Goal: Check status: Check status

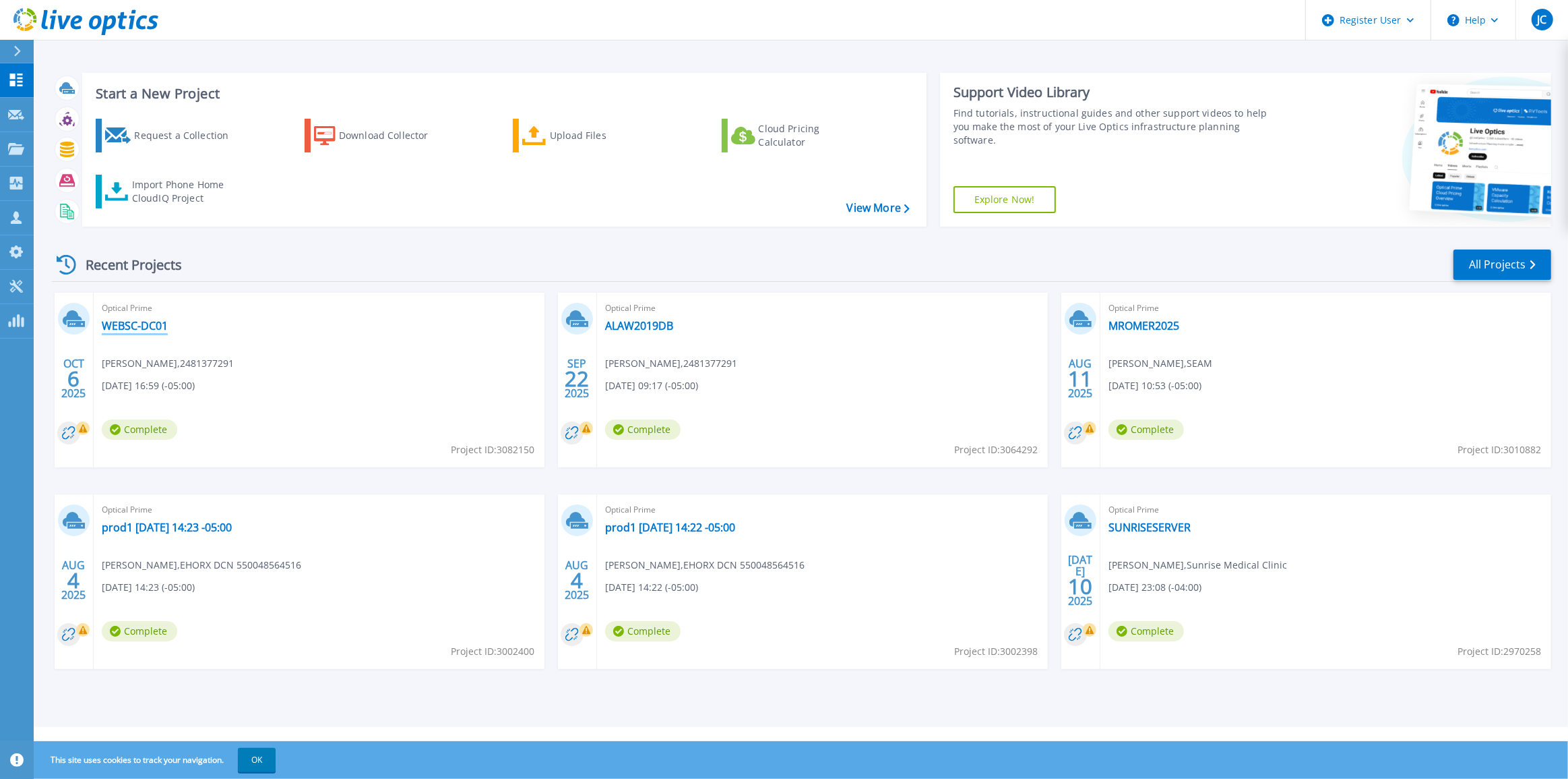
click at [131, 329] on link "WEBSC-DC01" at bounding box center [135, 325] width 66 height 13
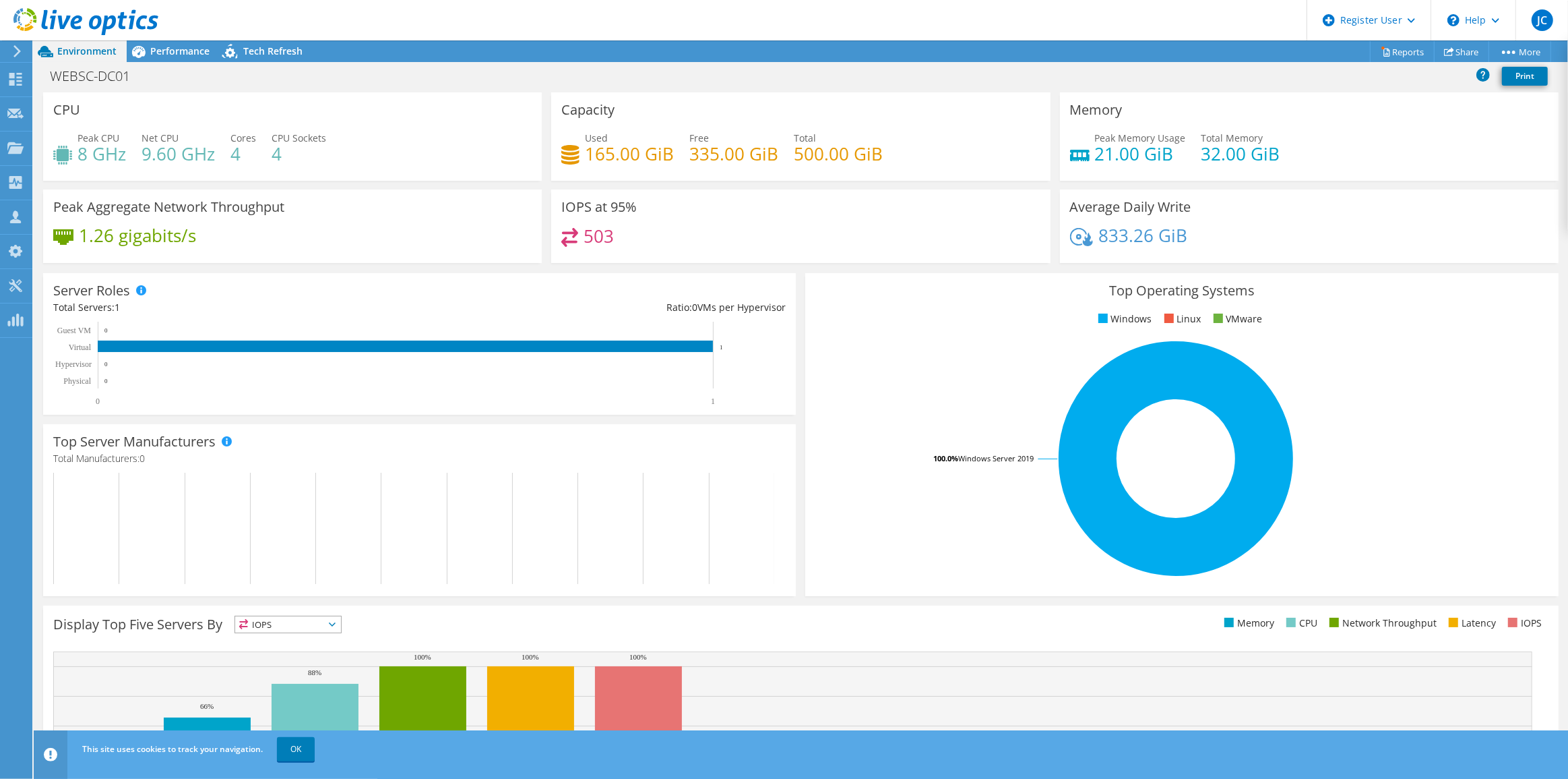
drag, startPoint x: 192, startPoint y: 50, endPoint x: 193, endPoint y: 74, distance: 24.0
click at [192, 50] on span "Performance" at bounding box center [180, 51] width 60 height 13
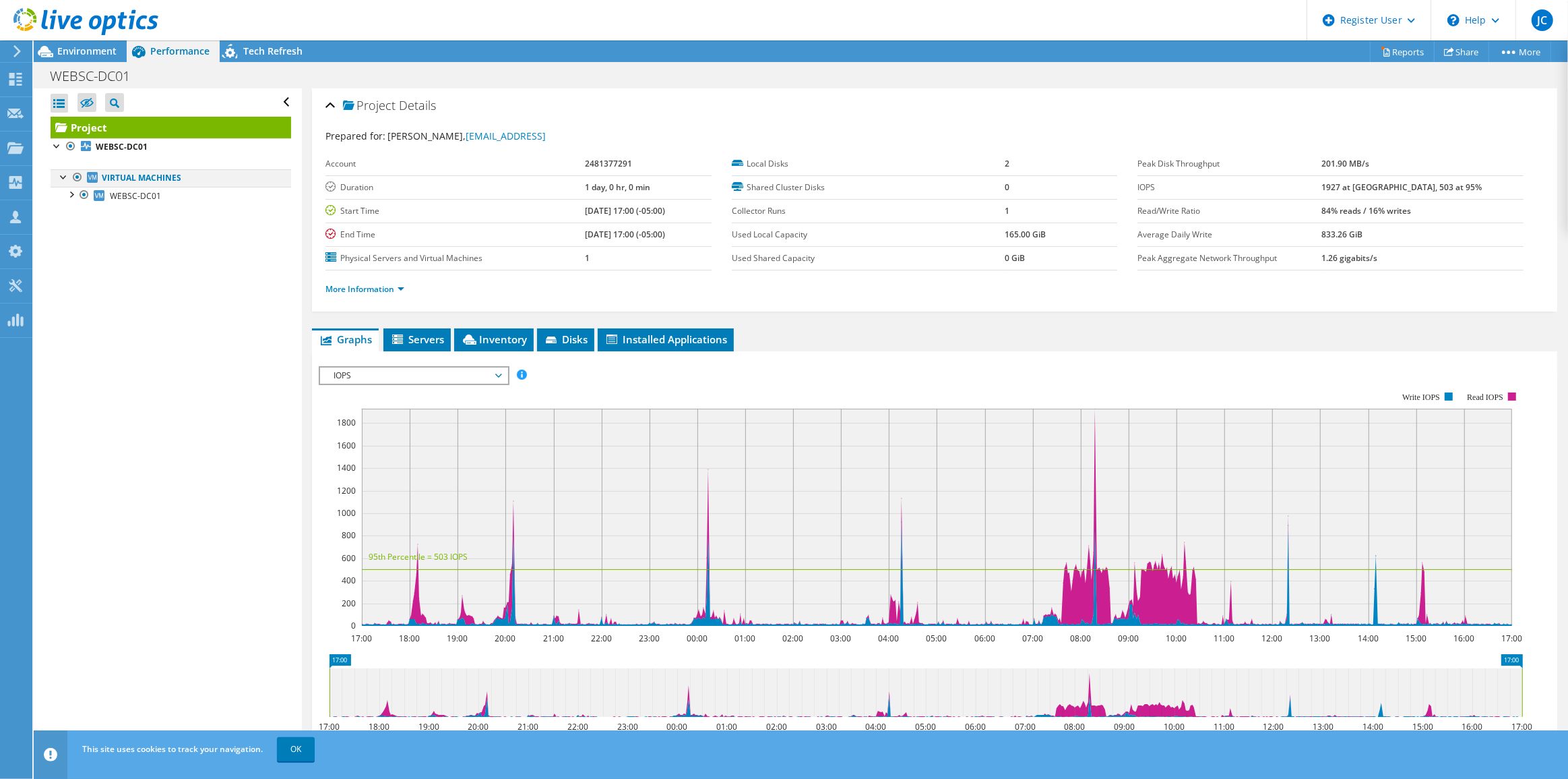
click at [67, 176] on div at bounding box center [64, 176] width 13 height 13
click at [67, 197] on div at bounding box center [70, 193] width 13 height 13
click at [84, 252] on div at bounding box center [91, 248] width 13 height 16
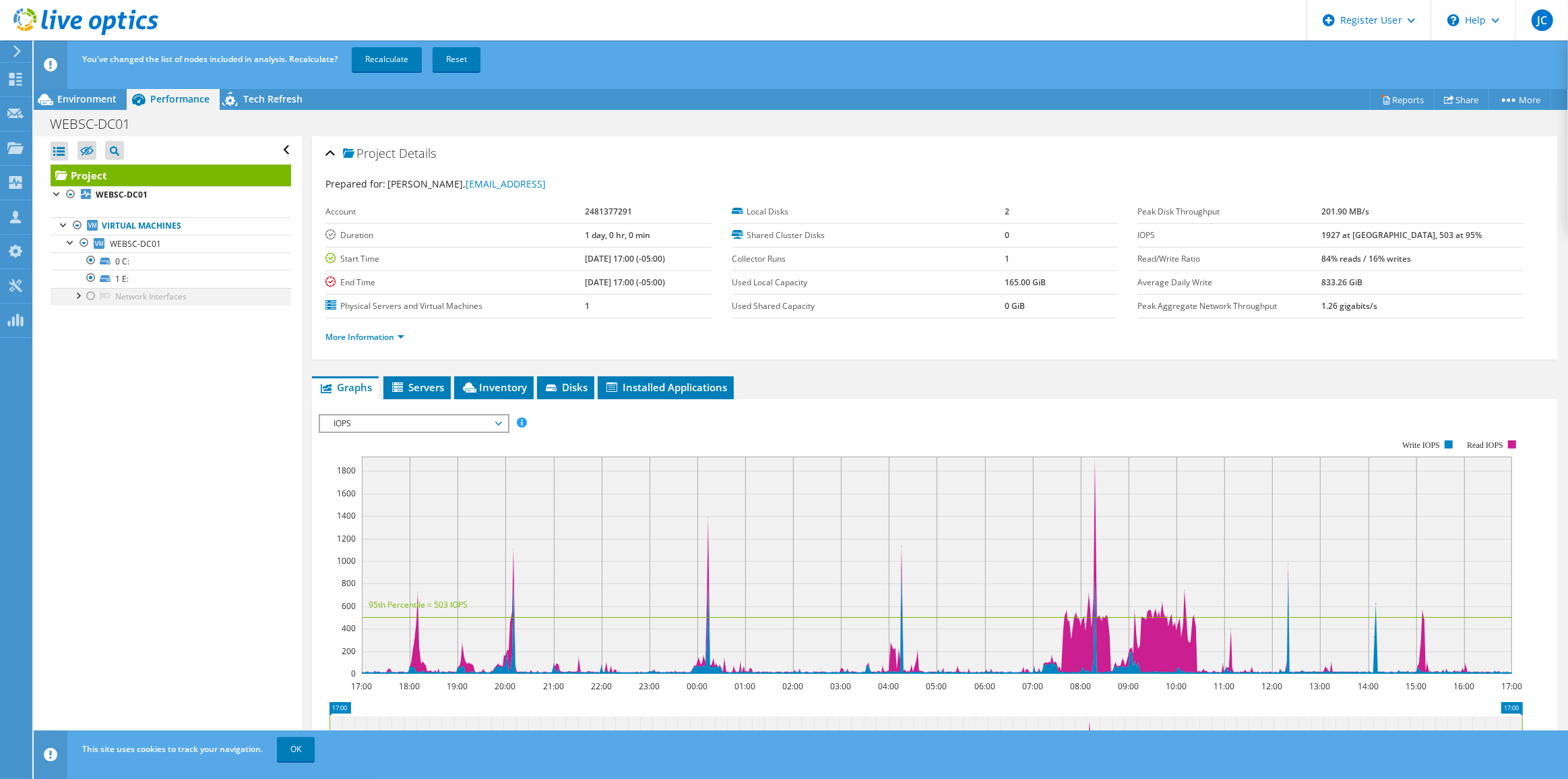
click at [89, 295] on div at bounding box center [91, 296] width 13 height 16
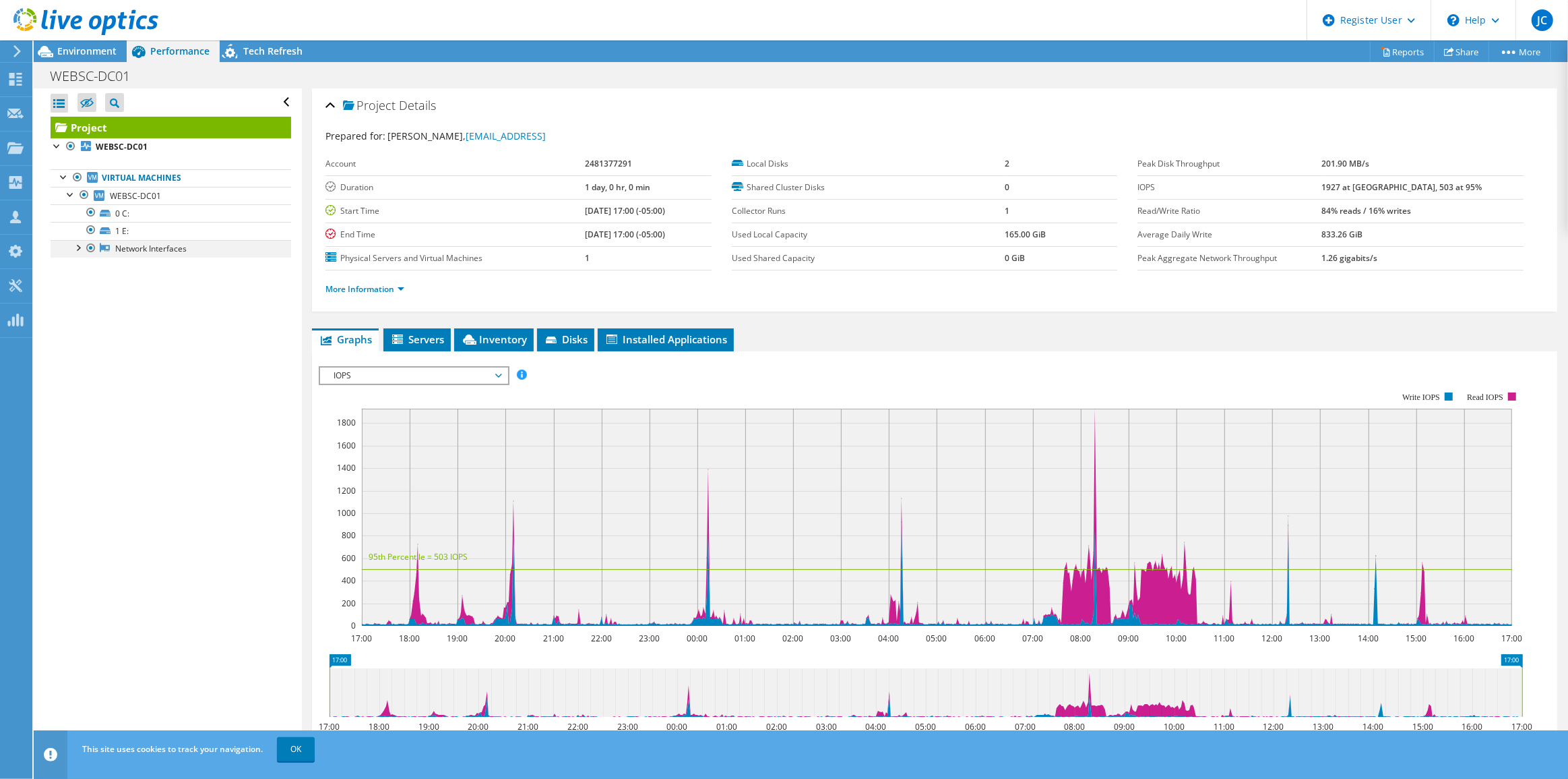
click at [79, 247] on div at bounding box center [77, 247] width 13 height 13
click at [76, 247] on div at bounding box center [77, 247] width 13 height 13
click at [67, 194] on div at bounding box center [70, 193] width 13 height 13
click at [92, 48] on span "Environment" at bounding box center [87, 51] width 60 height 13
